Goal: Information Seeking & Learning: Learn about a topic

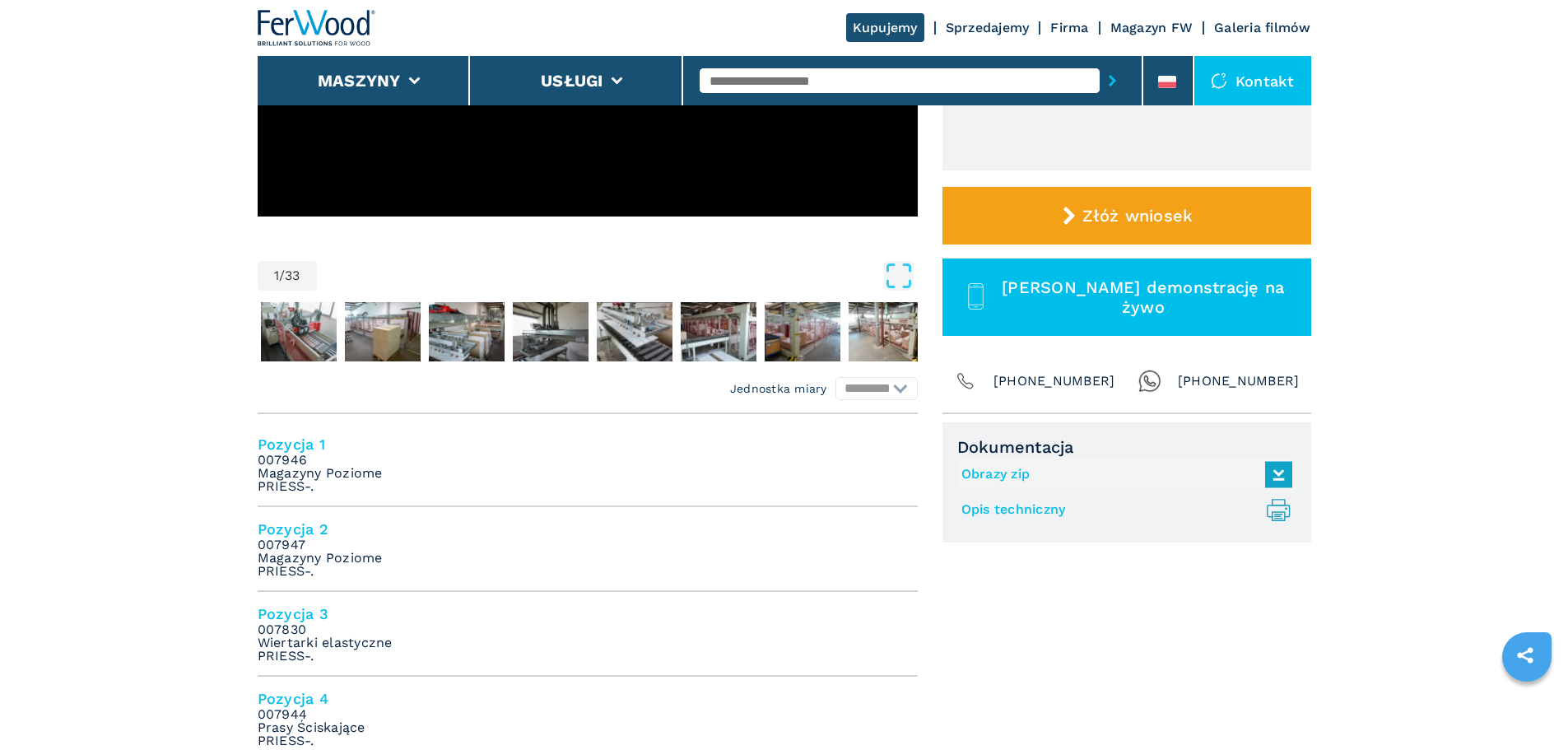
scroll to position [658, 0]
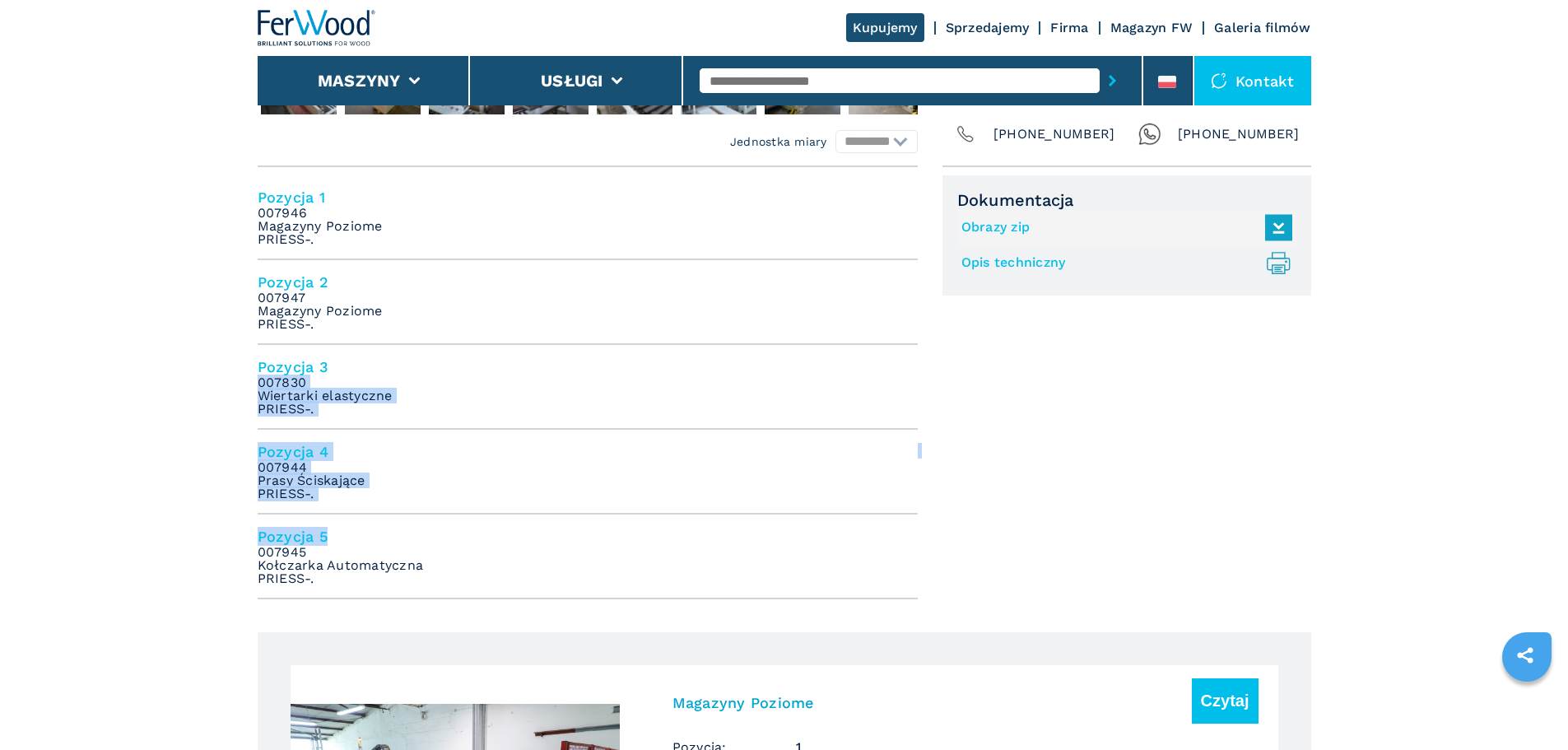
drag, startPoint x: 697, startPoint y: 584, endPoint x: 93, endPoint y: 377, distance: 638.5
click at [445, 601] on section "**********" at bounding box center [784, 95] width 1054 height 1075
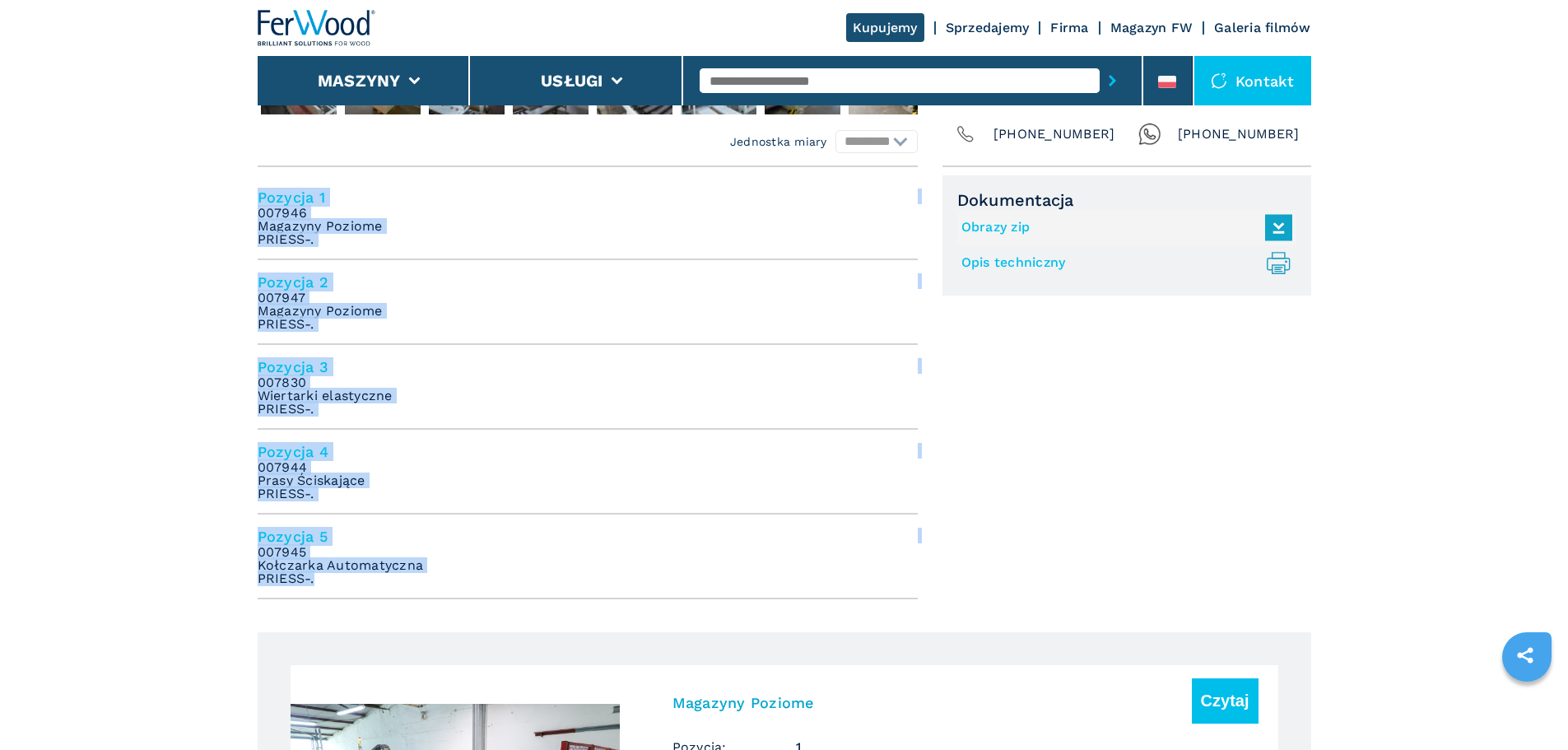
drag, startPoint x: 428, startPoint y: 586, endPoint x: 153, endPoint y: 184, distance: 487.1
copy ul "Pozycja 1 007946 Magazyny Poziome PRIESS-. Pozycja 2 007947 Magazyny Poziome PR…"
click at [397, 292] on li "Pozycja 2 007947 Magazyny Poziome PRIESS-." at bounding box center [588, 302] width 660 height 85
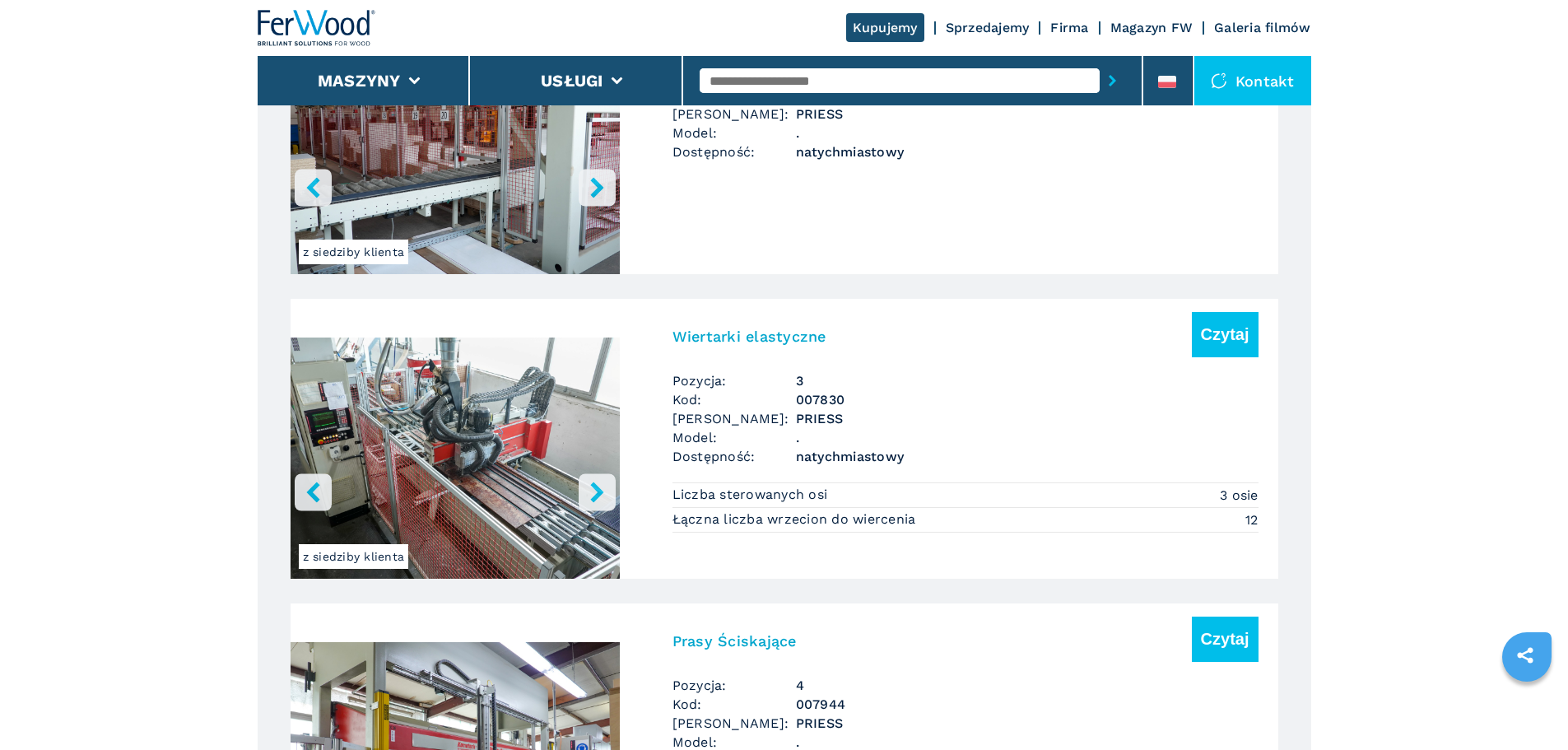
scroll to position [1481, 0]
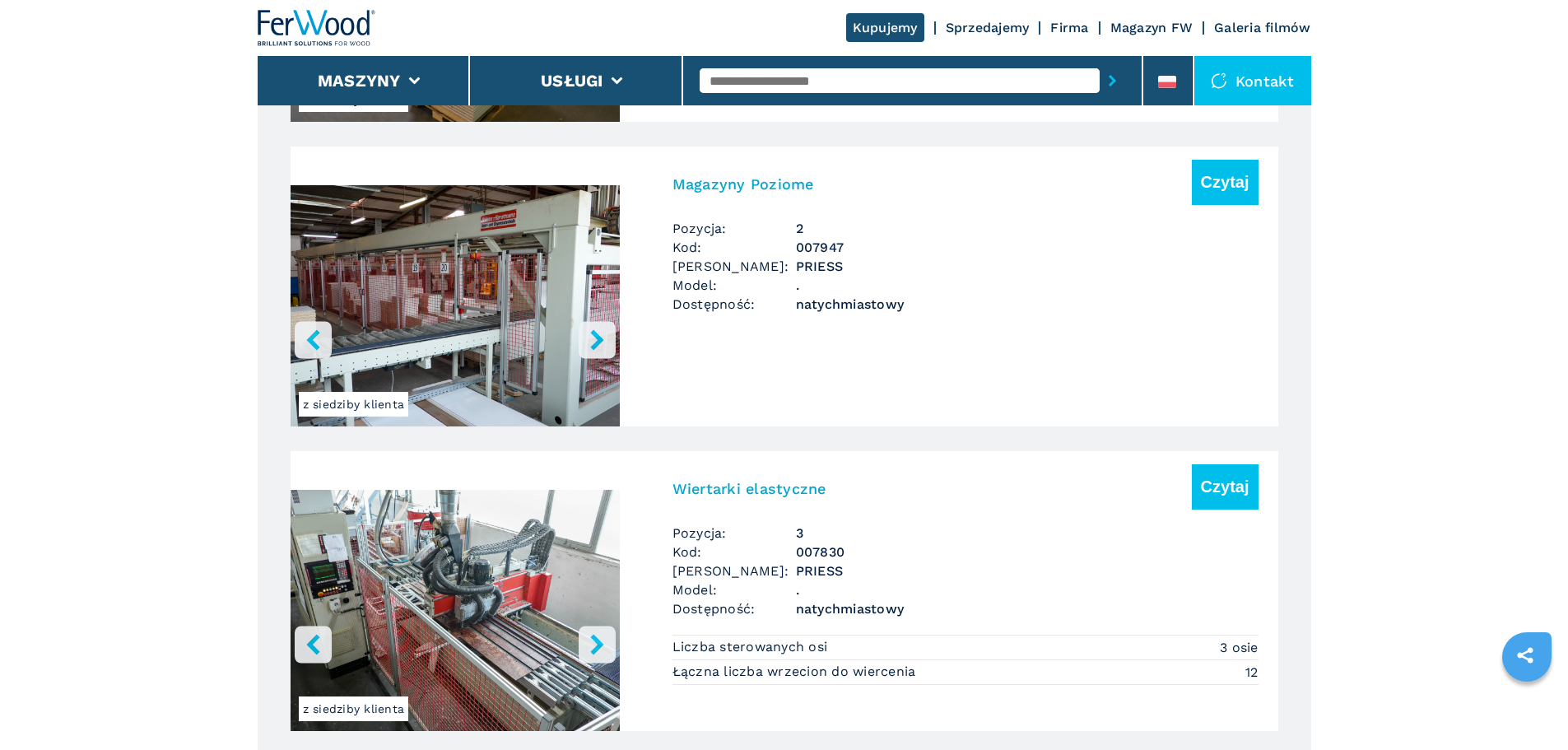
click at [346, 11] on img at bounding box center [317, 28] width 118 height 36
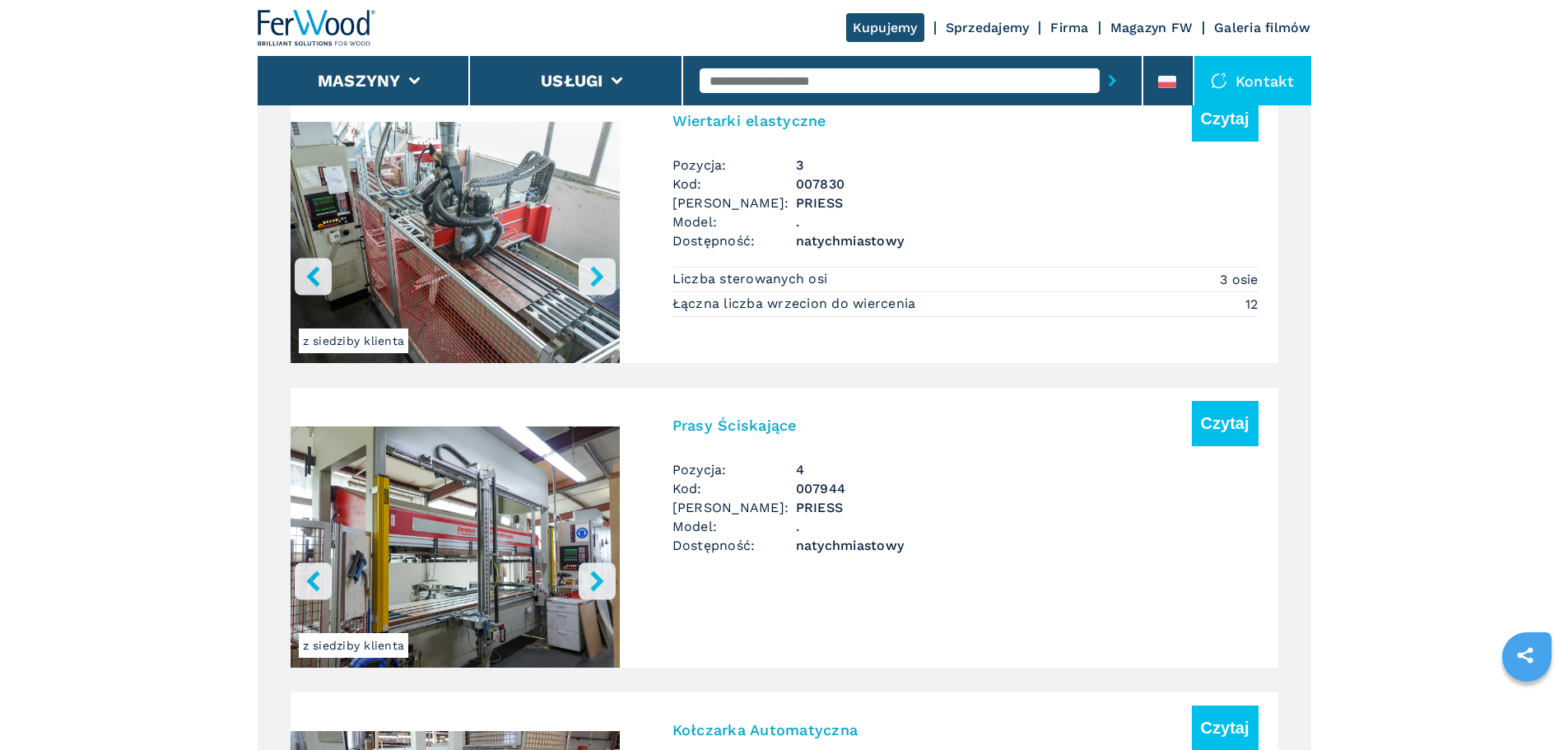
scroll to position [1810, 0]
